Goal: Task Accomplishment & Management: Complete application form

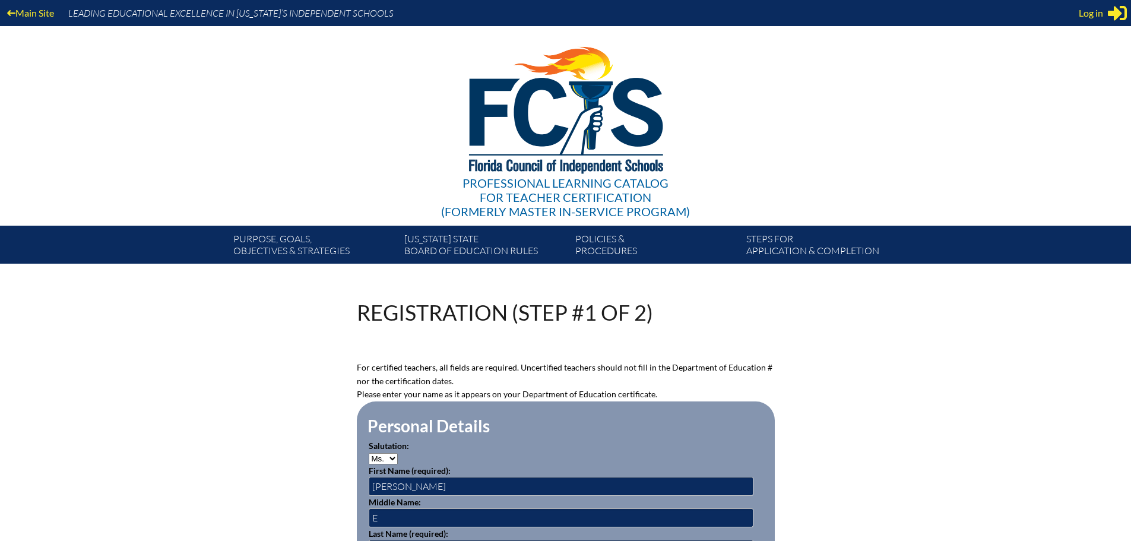
select select "Ms."
select select "2026"
select select"]"] "15195"
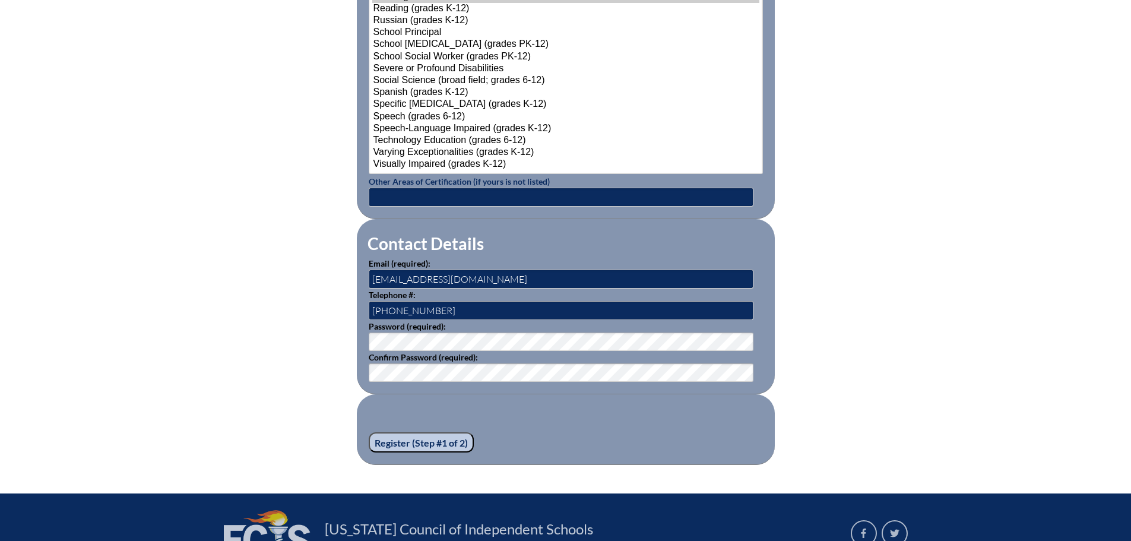
click at [400, 438] on input "Register (Step #1 of 2)" at bounding box center [421, 442] width 105 height 20
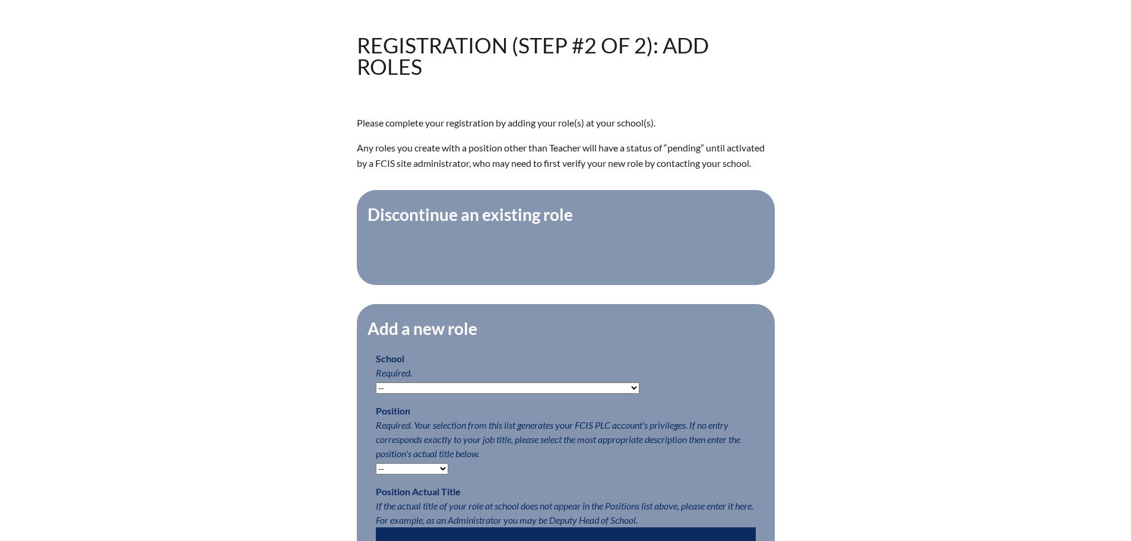
scroll to position [297, 0]
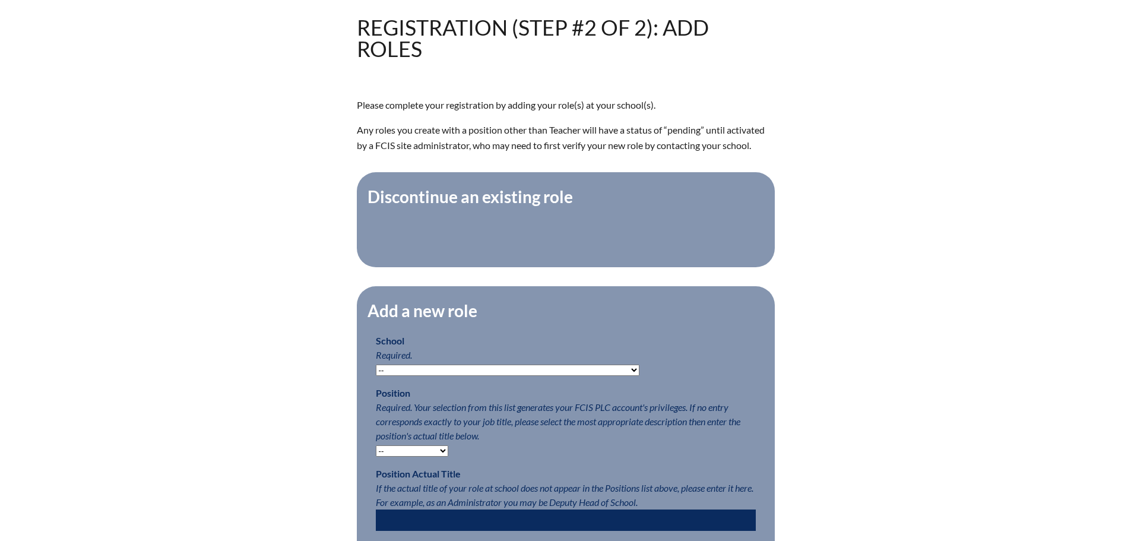
click at [573, 376] on select "-- Autism Inspired Academy Academy at Ocean Reef Academy at the Lakes Academy P…" at bounding box center [508, 370] width 264 height 11
select select "20253"
click at [376, 371] on select "-- Autism Inspired Academy Academy at Ocean Reef Academy at the Lakes Academy P…" at bounding box center [508, 370] width 264 height 11
click at [442, 457] on select "-- Teacher PLC Coordinator Head of School Administrator" at bounding box center [412, 450] width 72 height 11
select select "15563"
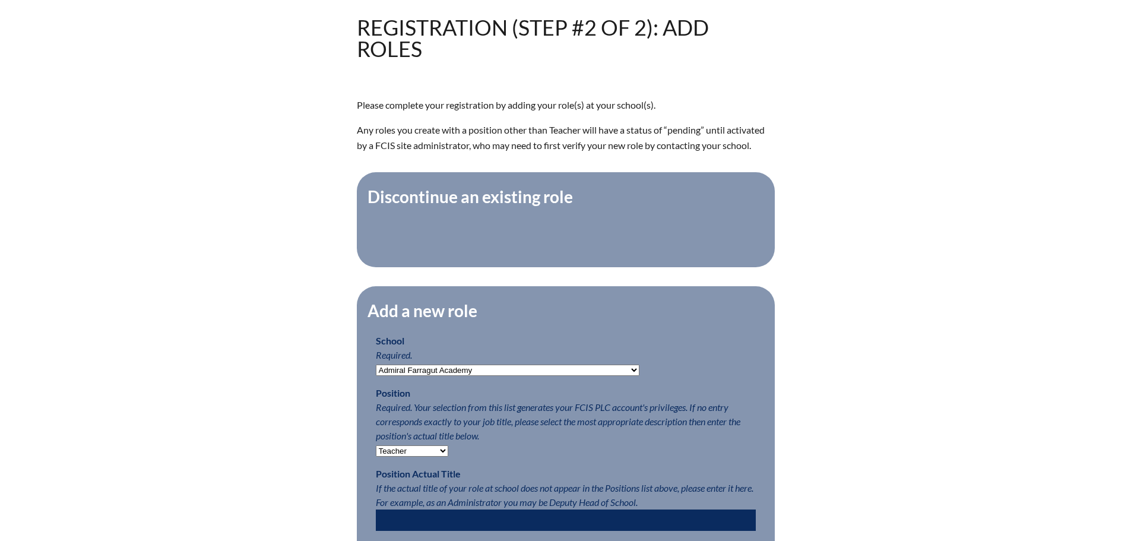
click at [376, 451] on select "-- Teacher PLC Coordinator Head of School Administrator" at bounding box center [412, 450] width 72 height 11
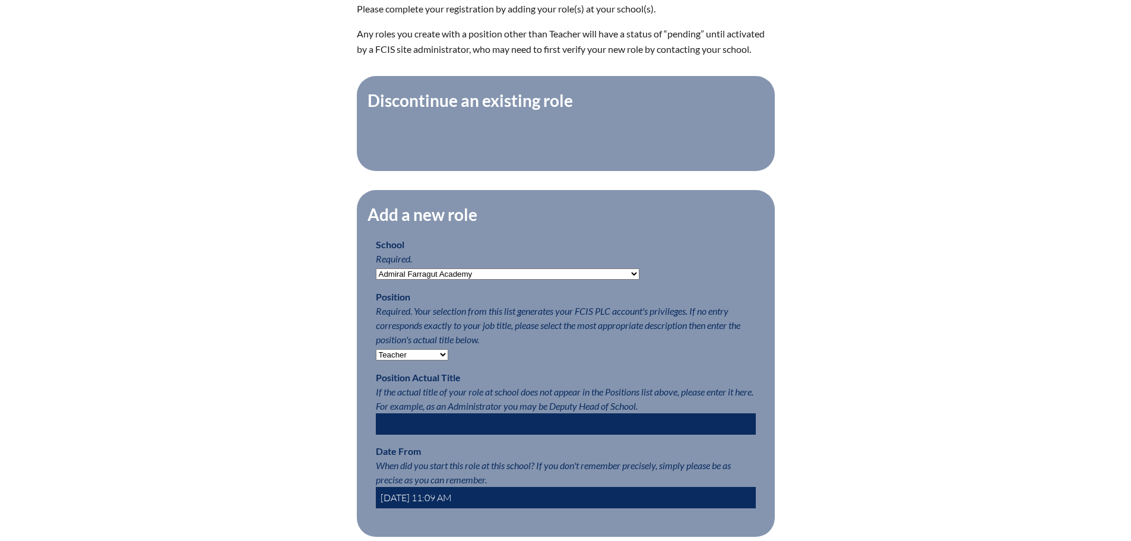
scroll to position [475, 0]
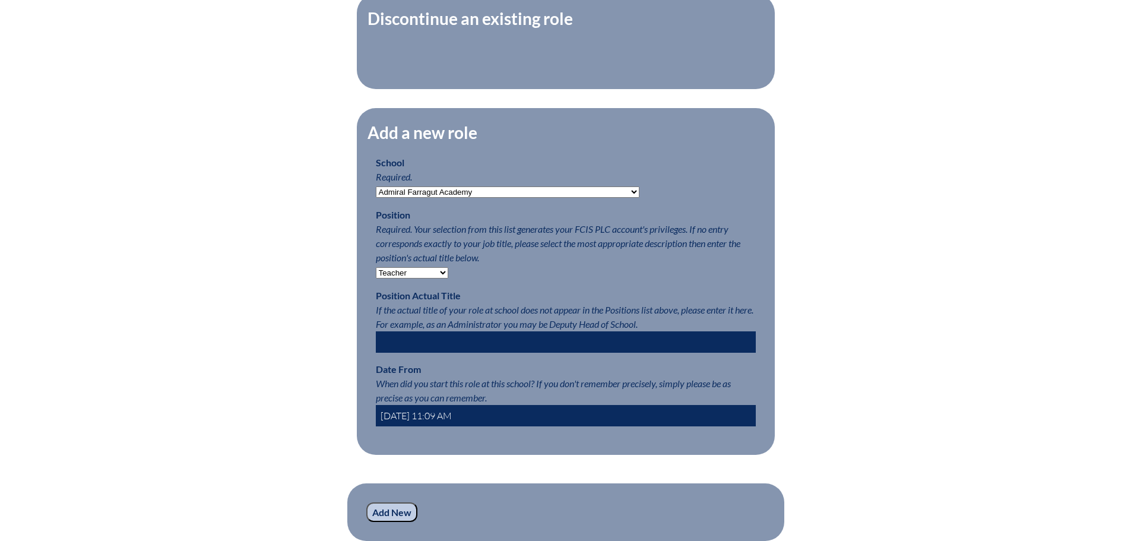
click at [431, 421] on input "2025-08-26 11:09 AM" at bounding box center [566, 415] width 380 height 21
click at [451, 421] on input "2025-08-1 11:09 AM" at bounding box center [566, 415] width 380 height 21
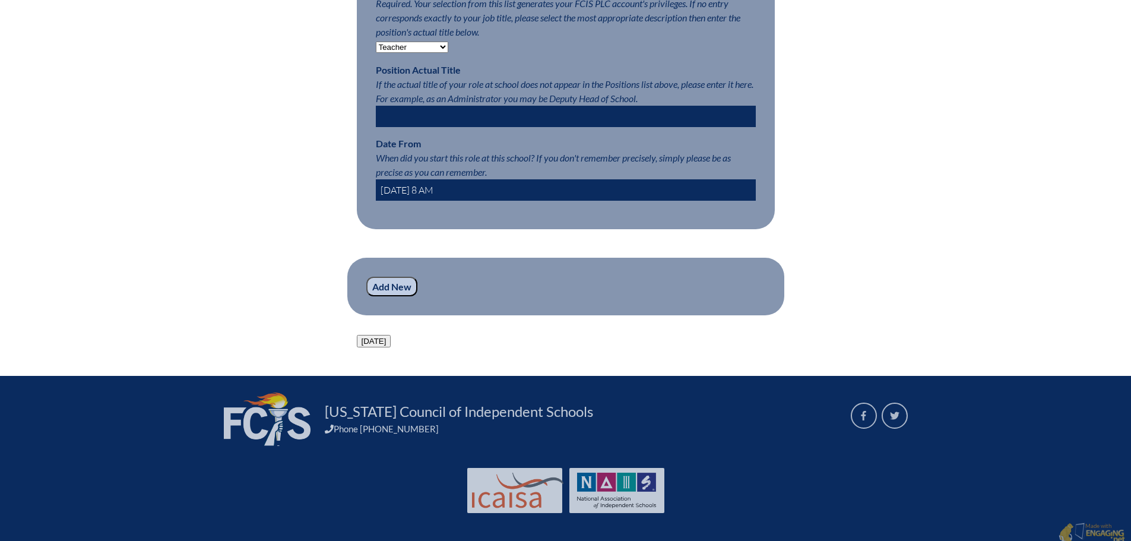
scroll to position [713, 0]
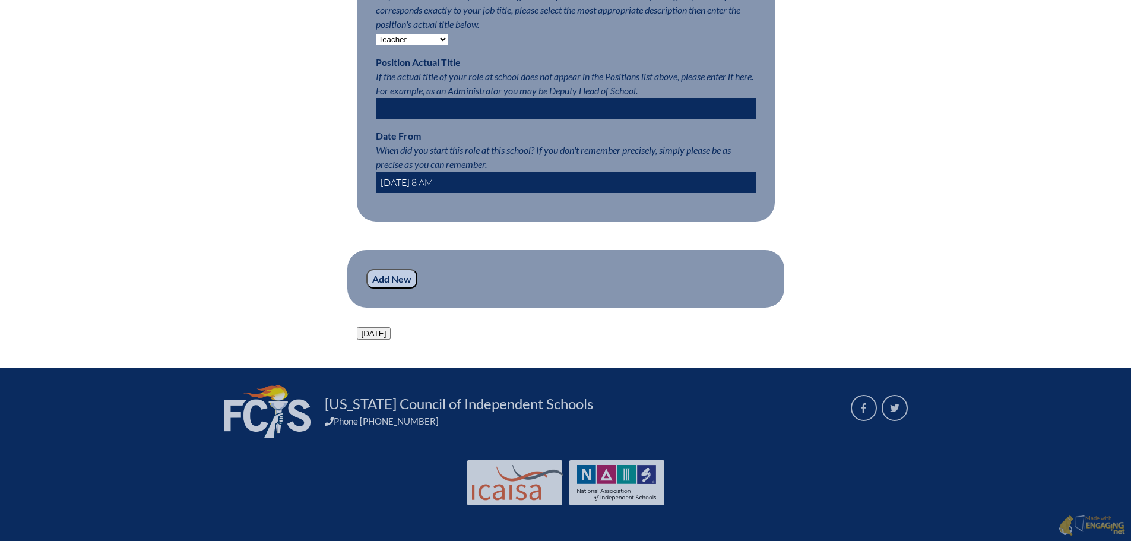
click at [374, 340] on button "Today" at bounding box center [374, 333] width 34 height 12
type input "2025-08-26 11:10 AM"
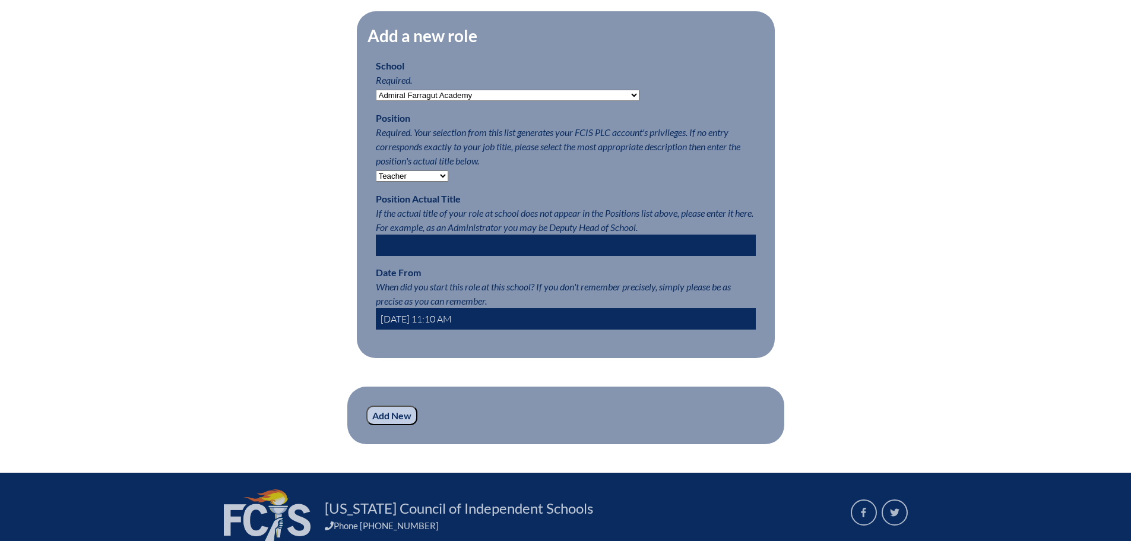
scroll to position [631, 0]
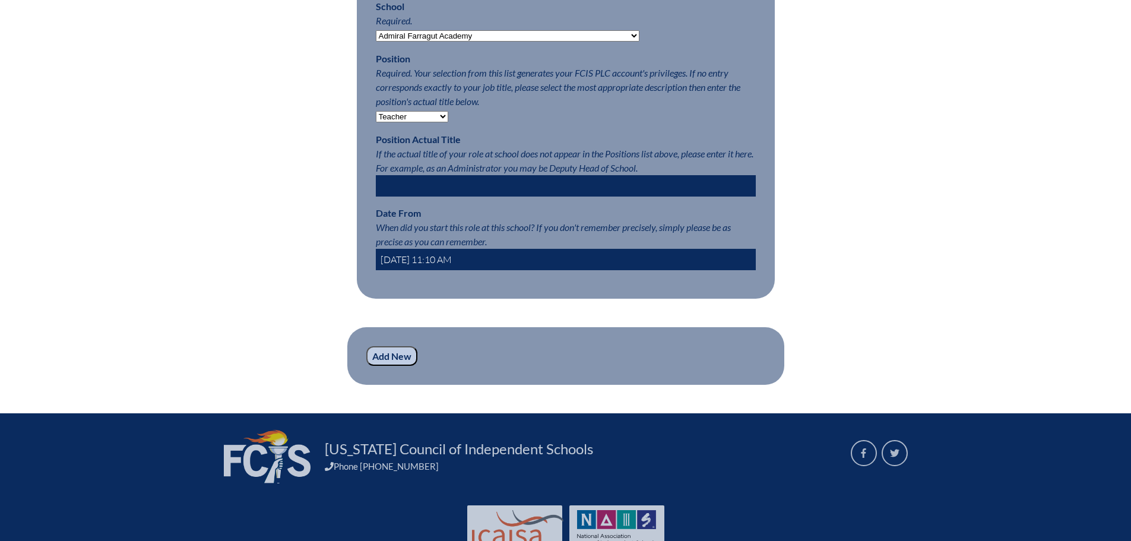
click at [390, 365] on input "Add New" at bounding box center [391, 356] width 51 height 20
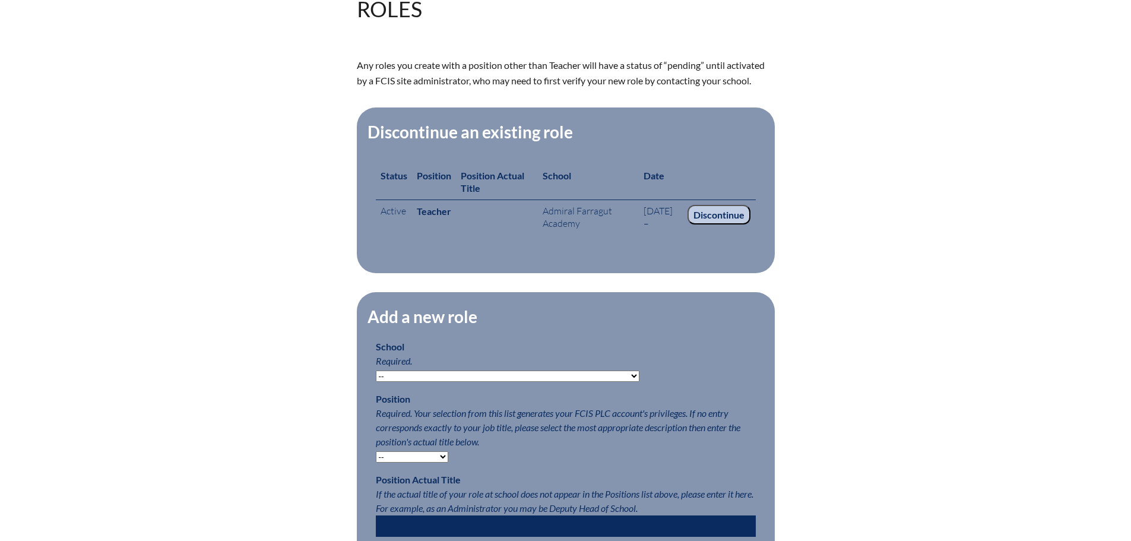
scroll to position [143, 0]
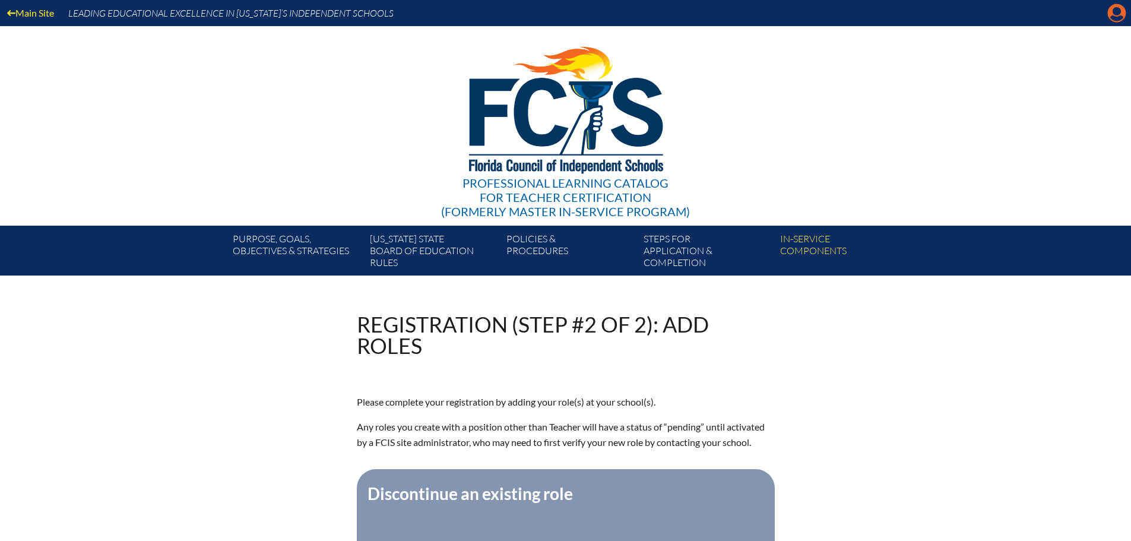
click at [1115, 17] on icon "Manage account" at bounding box center [1117, 13] width 19 height 19
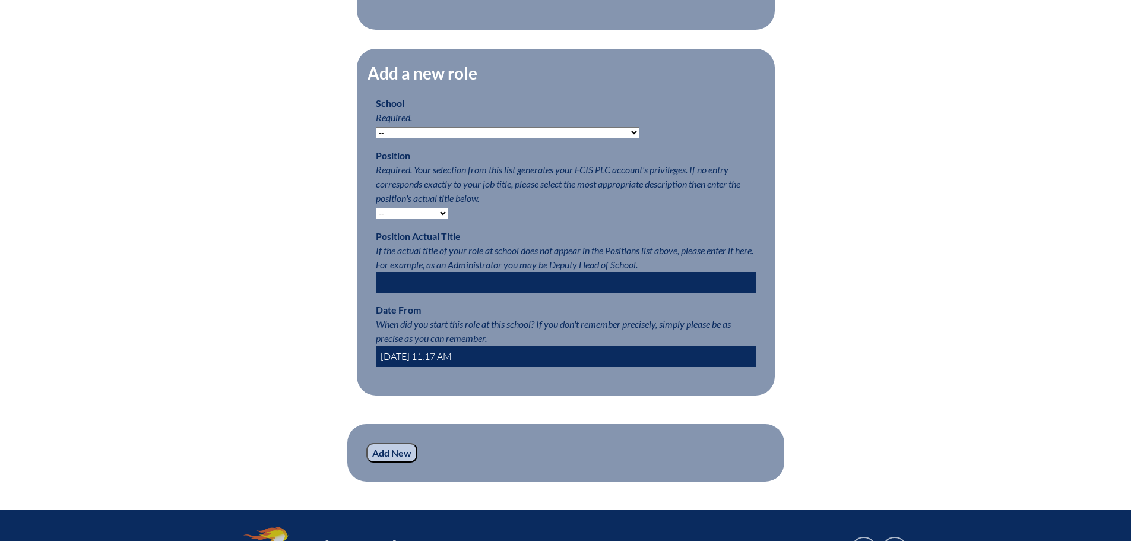
scroll to position [594, 0]
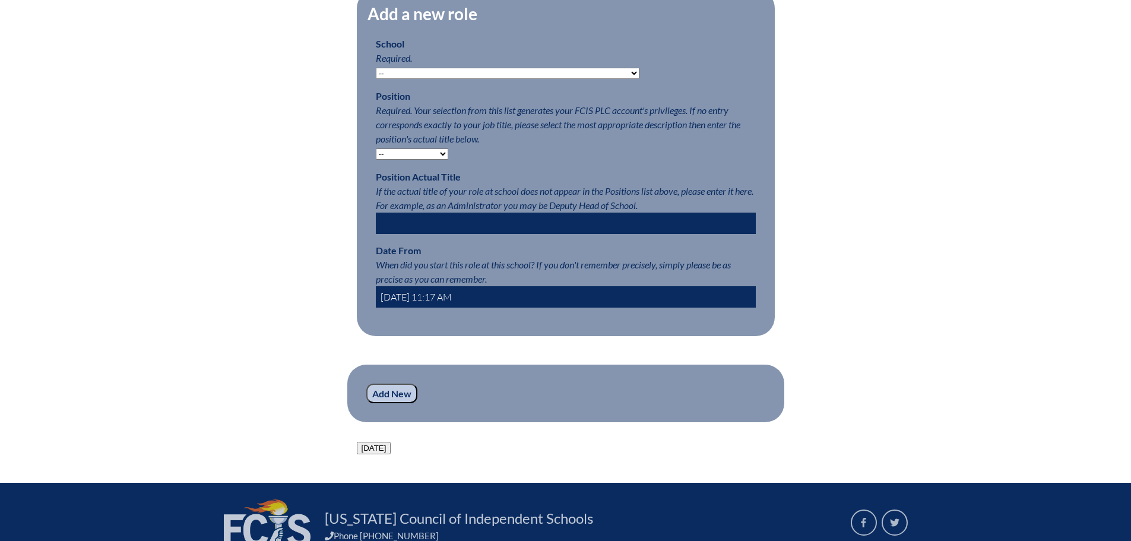
click at [429, 304] on input "2025-08-26 11:17 AM" at bounding box center [566, 296] width 380 height 21
click at [456, 304] on input "2025-08-01 11:10 AM" at bounding box center [566, 296] width 380 height 21
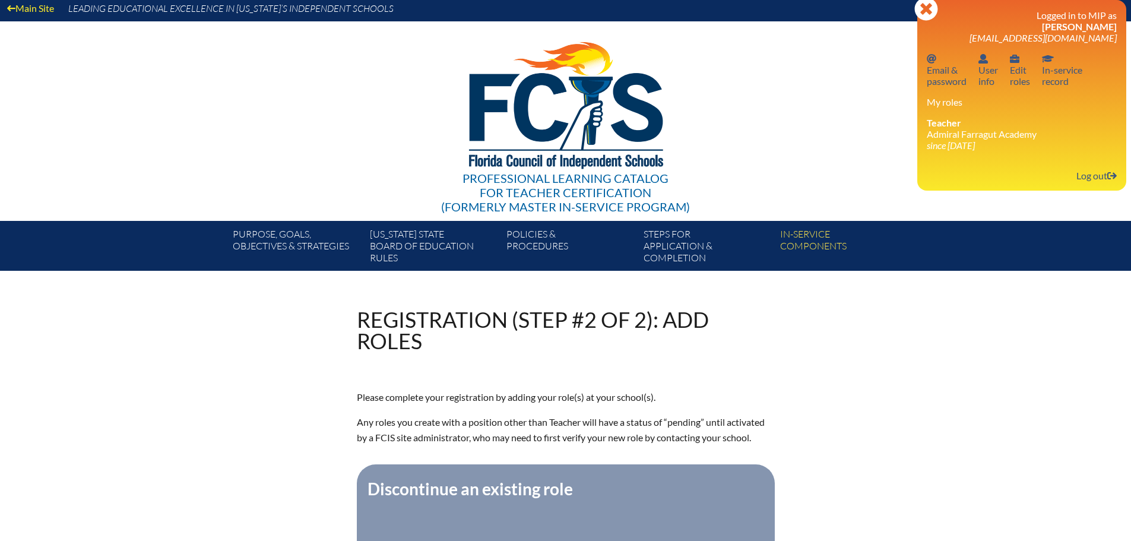
scroll to position [0, 0]
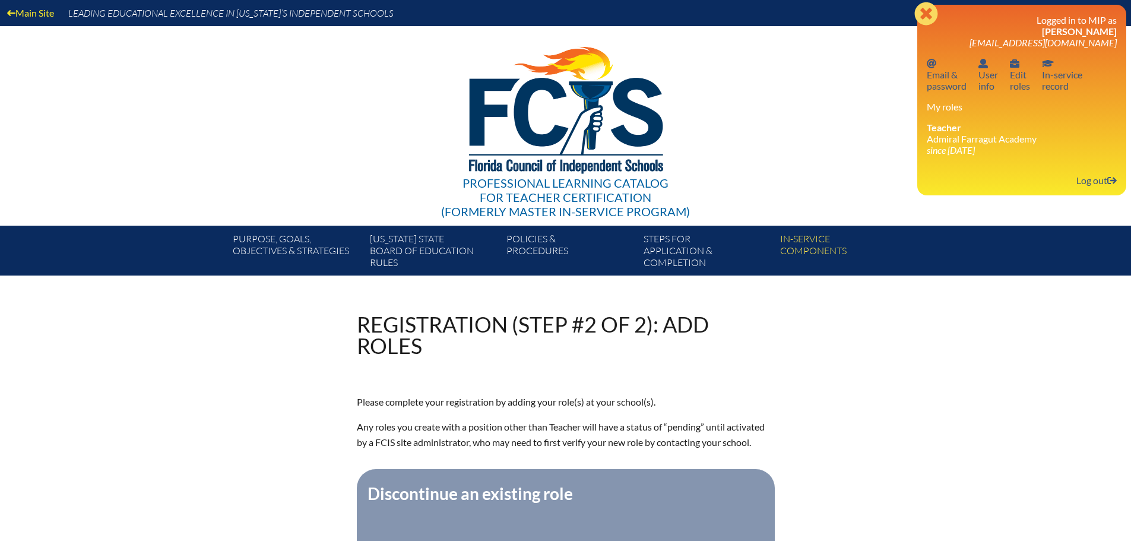
type input "2025-08-01 8 AM"
click at [925, 17] on icon "Close" at bounding box center [927, 14] width 24 height 24
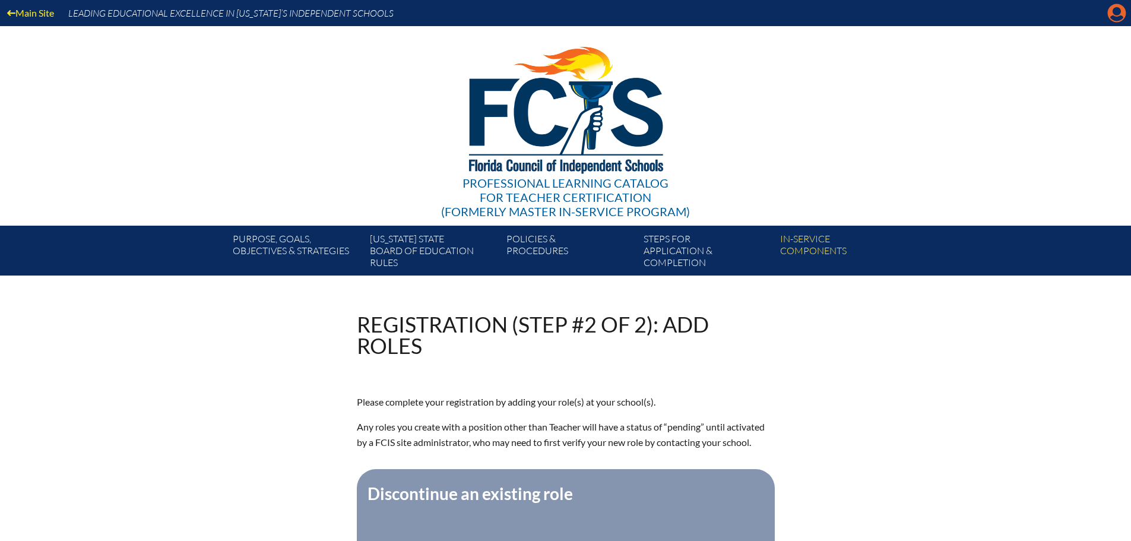
click at [1119, 11] on icon "Manage account" at bounding box center [1117, 13] width 19 height 19
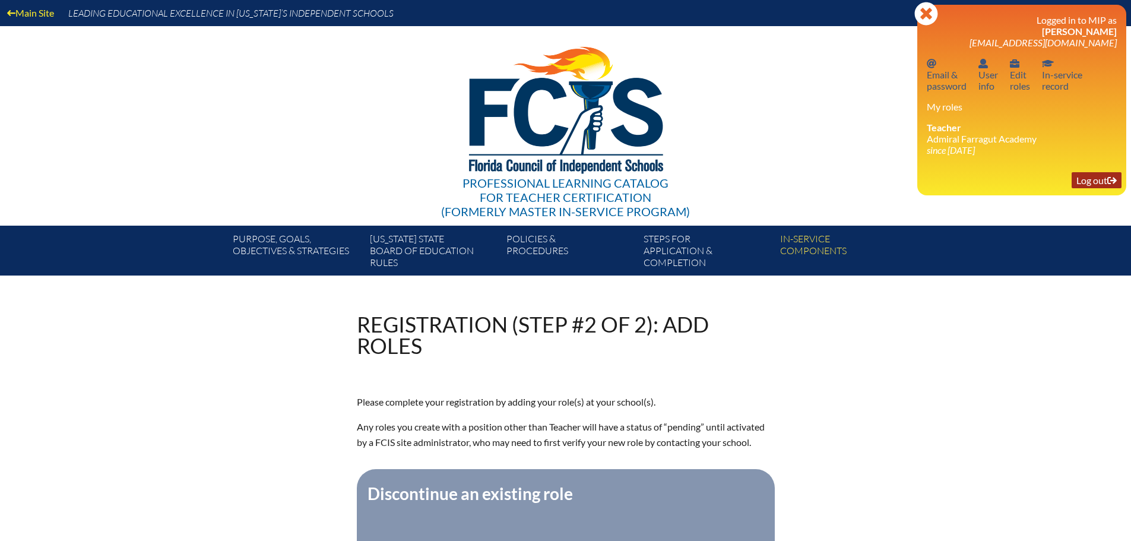
click at [1092, 181] on link "Log out Log out" at bounding box center [1097, 180] width 50 height 16
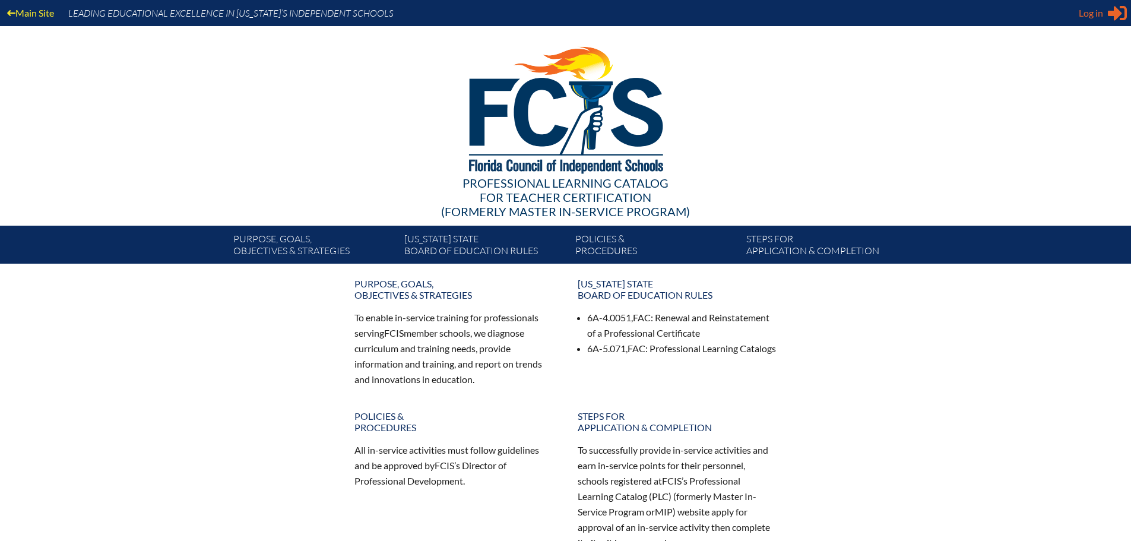
type input "[EMAIL_ADDRESS][DOMAIN_NAME]"
click at [1112, 10] on icon "Sign in or register" at bounding box center [1117, 13] width 19 height 19
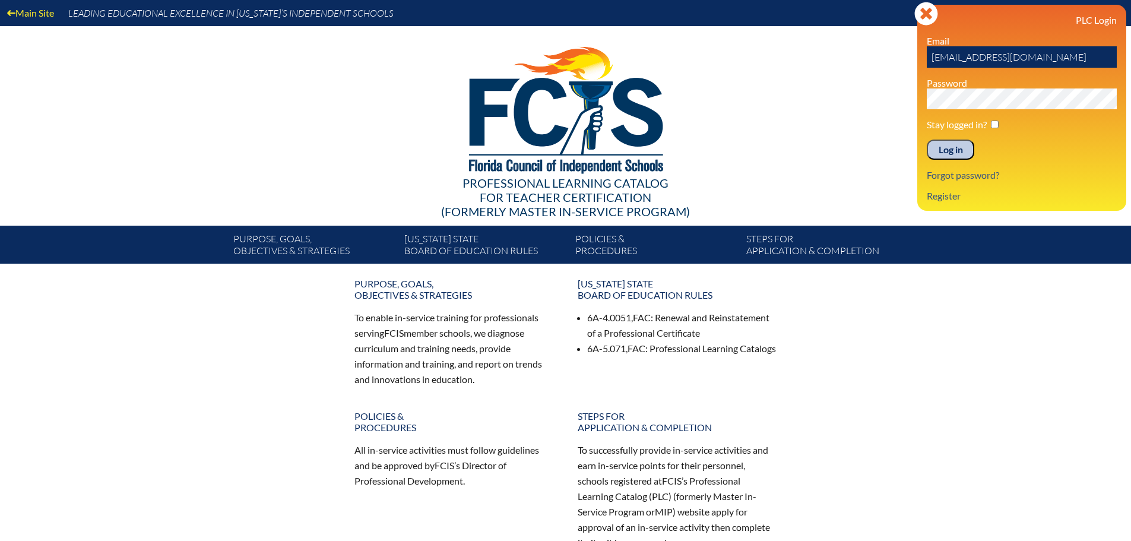
click at [956, 148] on input "Log in" at bounding box center [951, 150] width 48 height 20
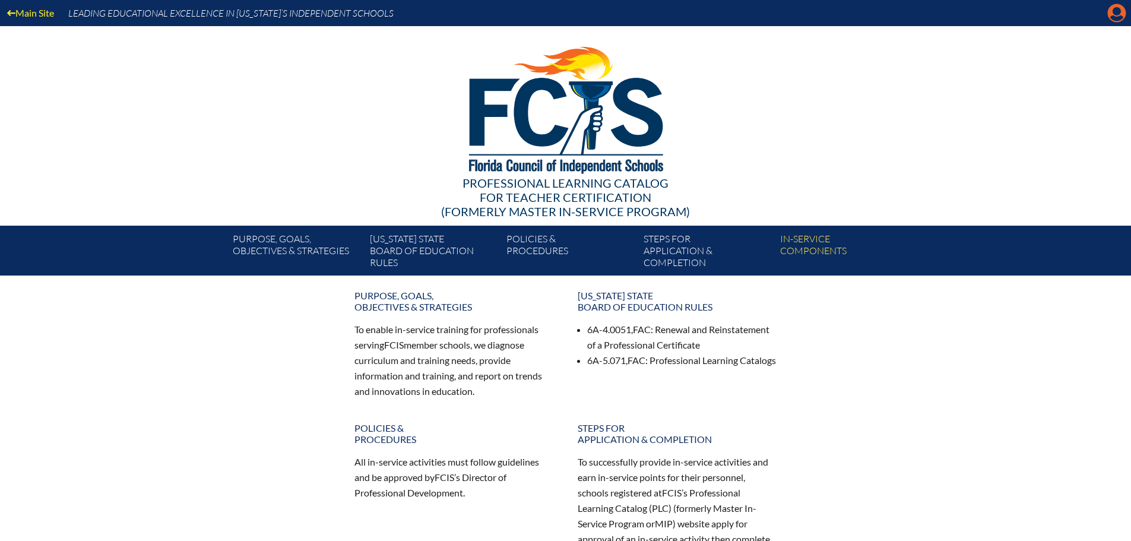
click at [1121, 18] on icon "Manage account" at bounding box center [1117, 13] width 19 height 19
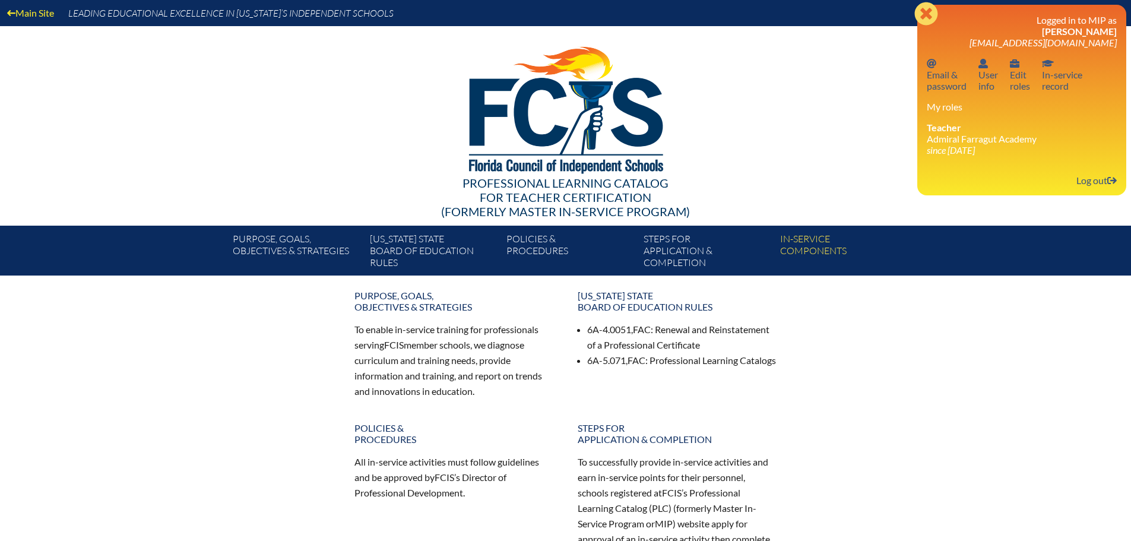
click at [928, 15] on icon "Close" at bounding box center [927, 14] width 24 height 24
